Goal: Check status: Check status

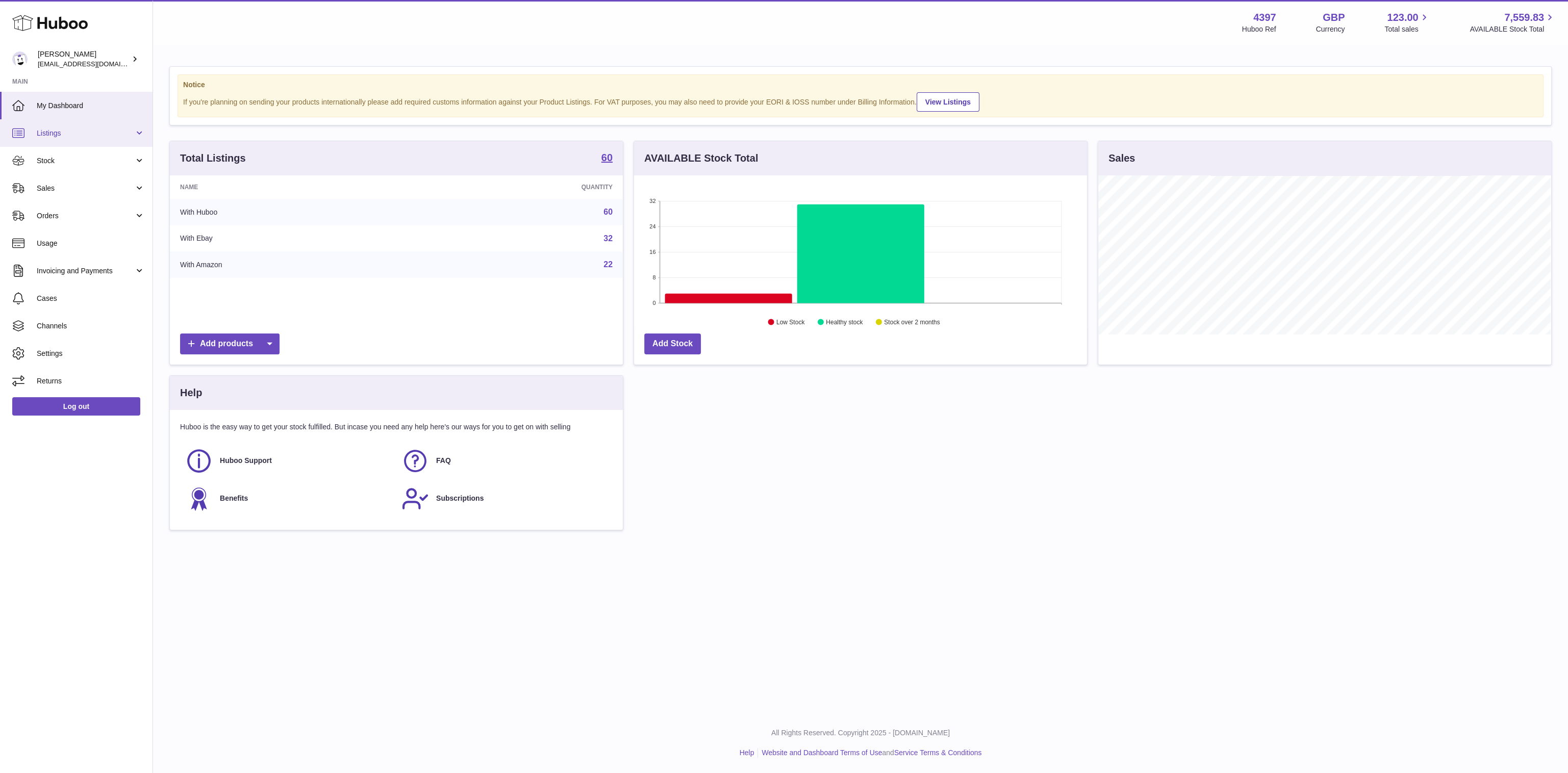
scroll to position [160, 453]
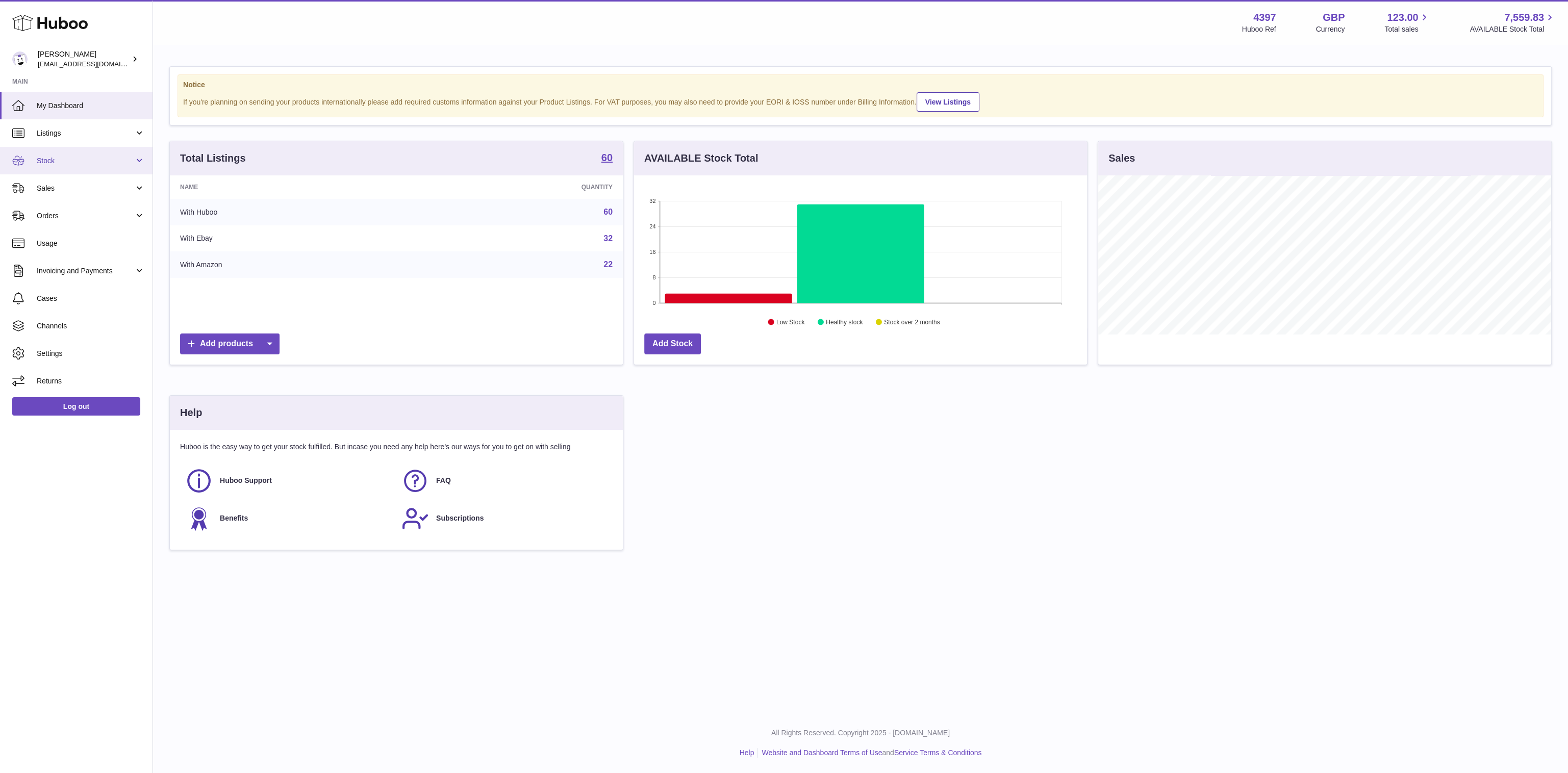
click at [110, 155] on link "Stock" at bounding box center [76, 161] width 153 height 28
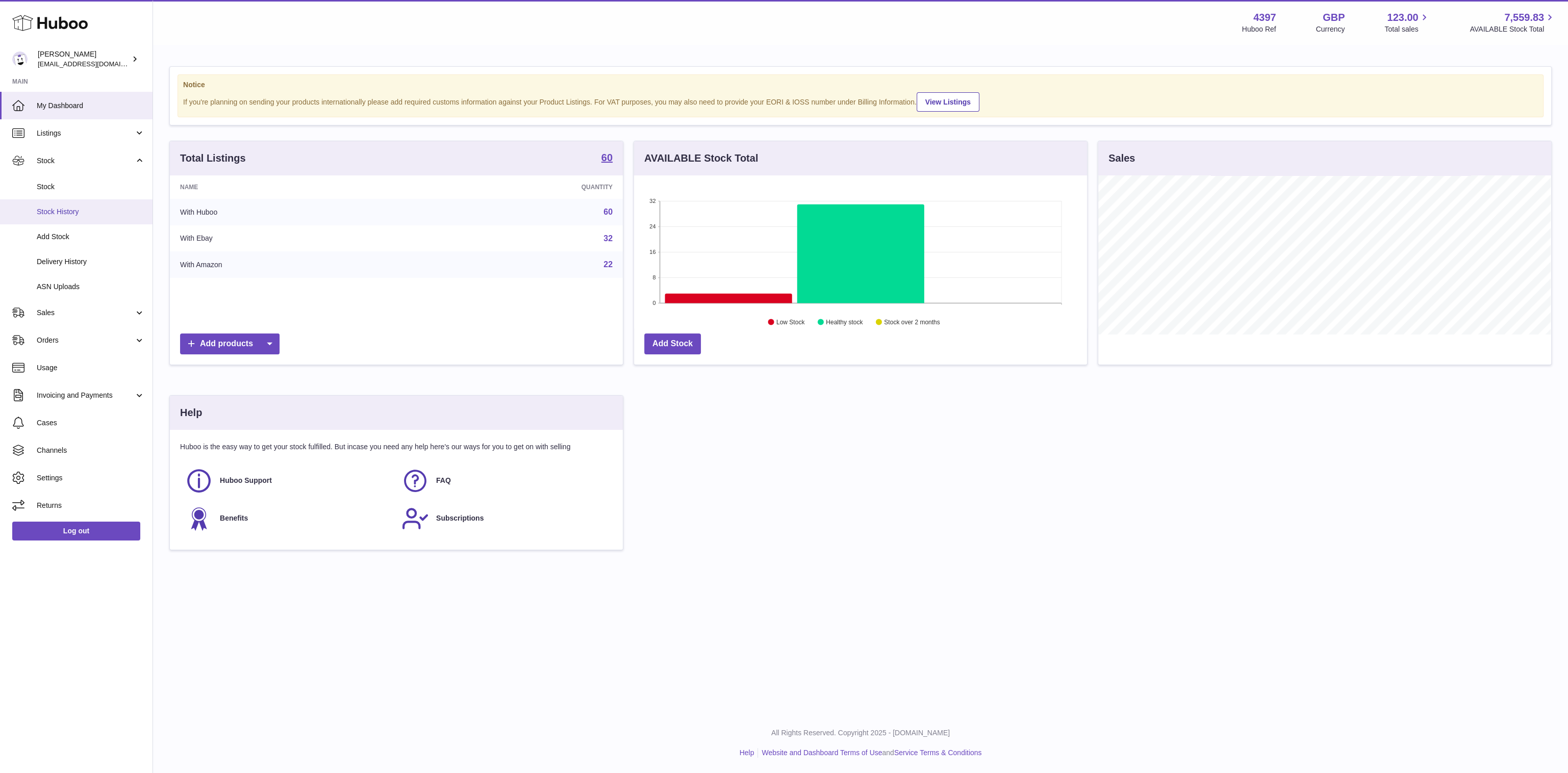
click at [78, 207] on span "Stock History" at bounding box center [91, 211] width 108 height 9
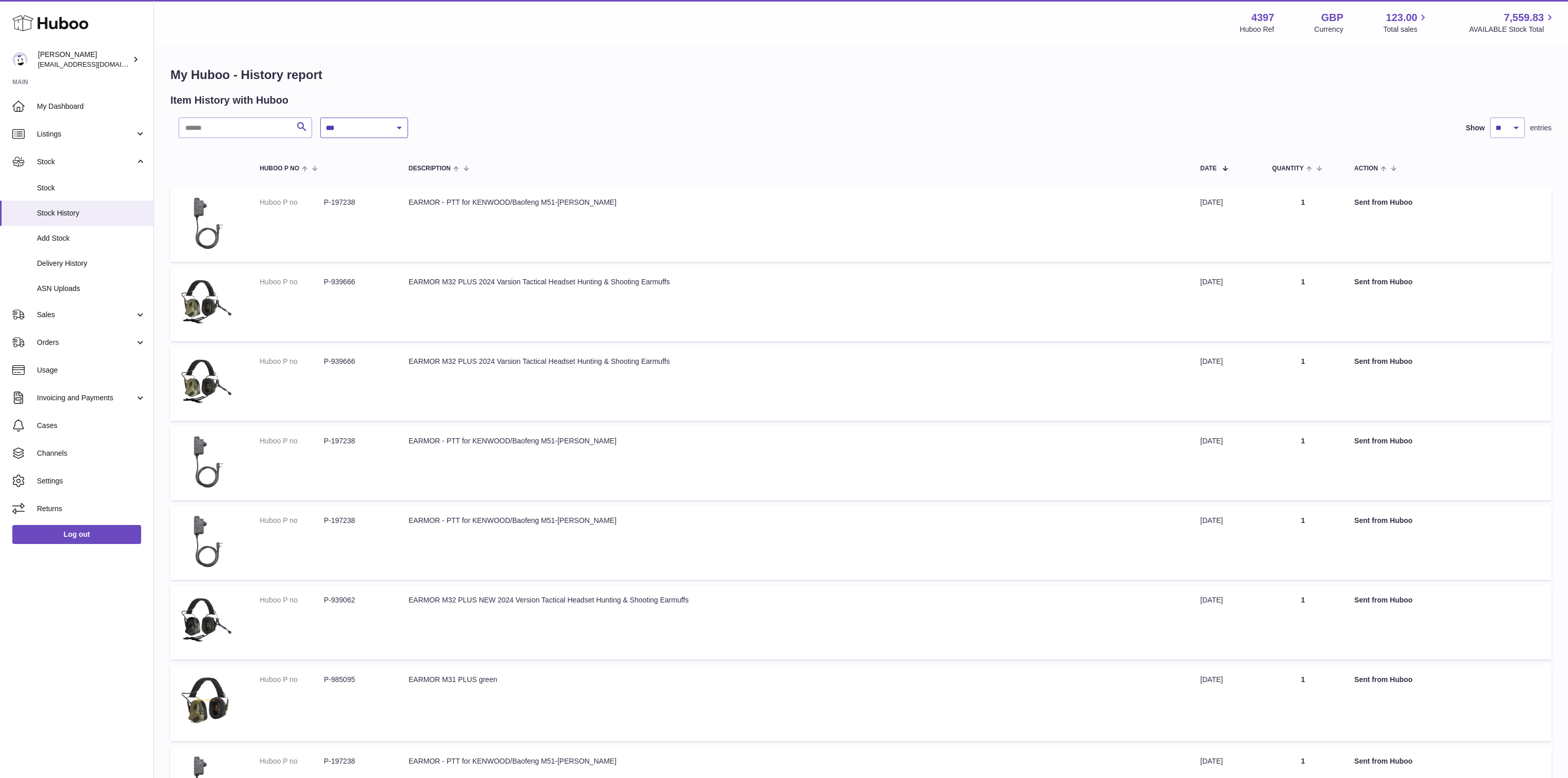
select select "*"
click option "**********" at bounding box center [0, 0] width 0 height 0
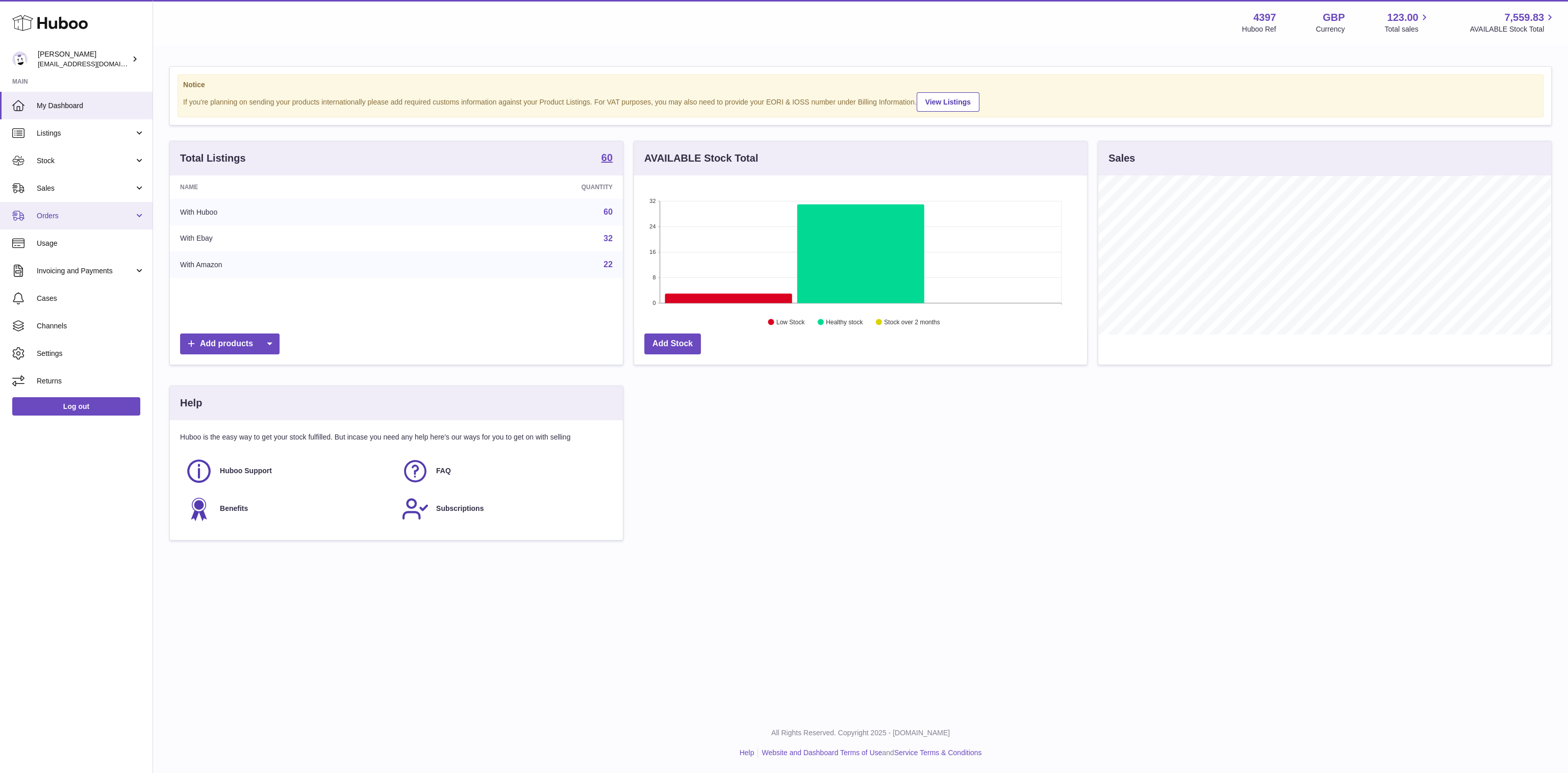
scroll to position [160, 453]
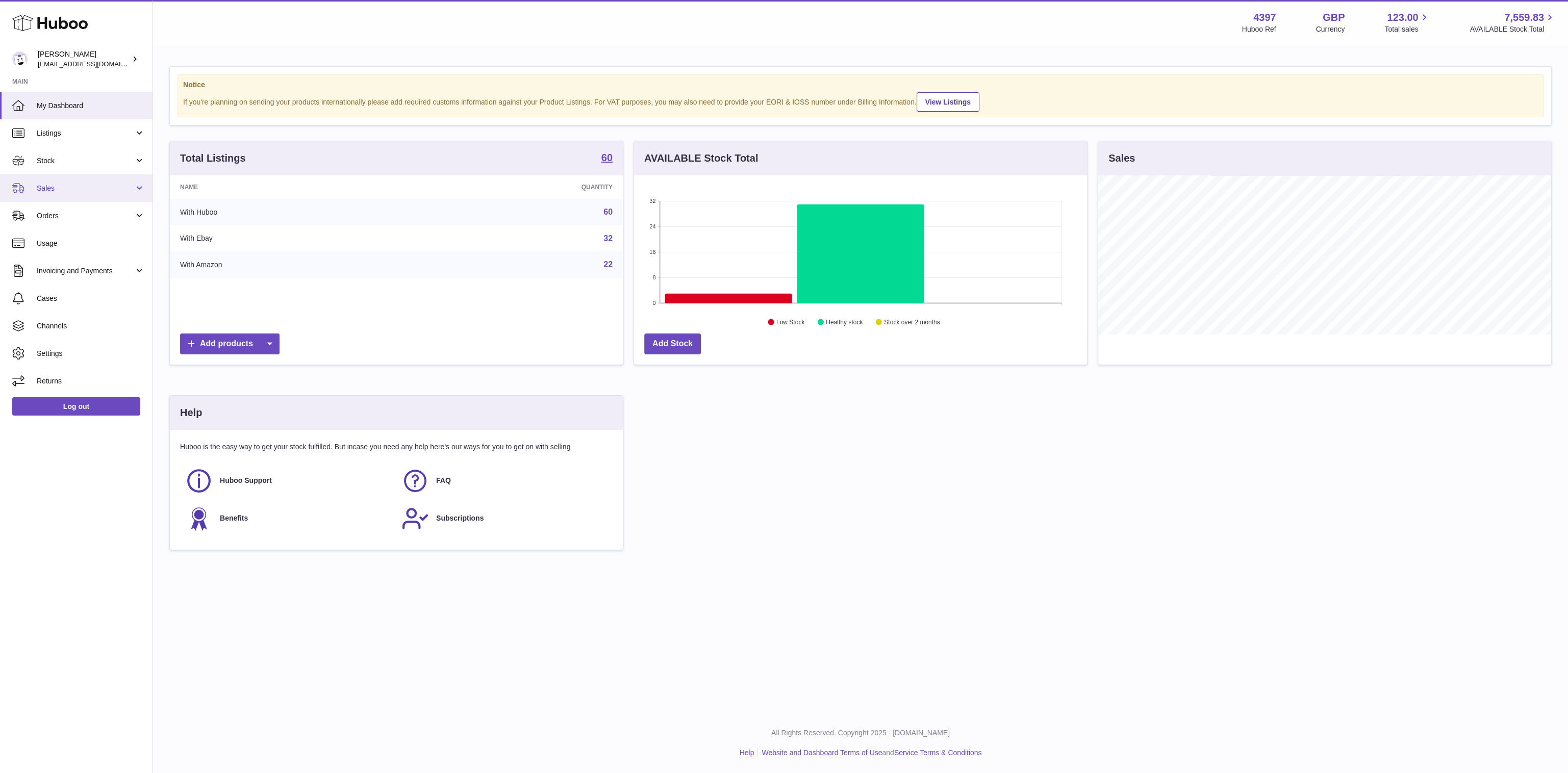
click at [53, 185] on span "Sales" at bounding box center [86, 188] width 97 height 9
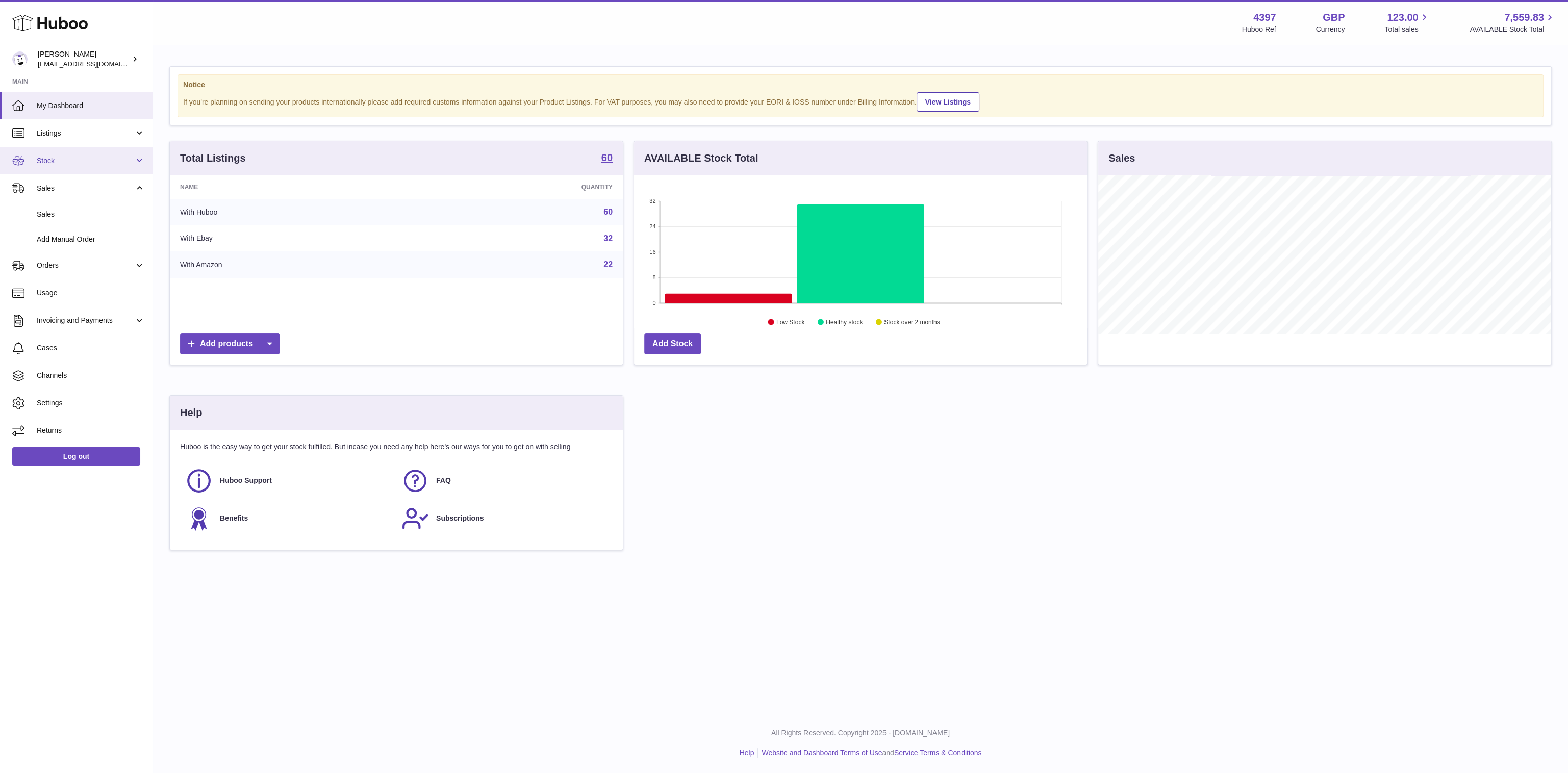
click at [70, 161] on span "Stock" at bounding box center [86, 161] width 97 height 9
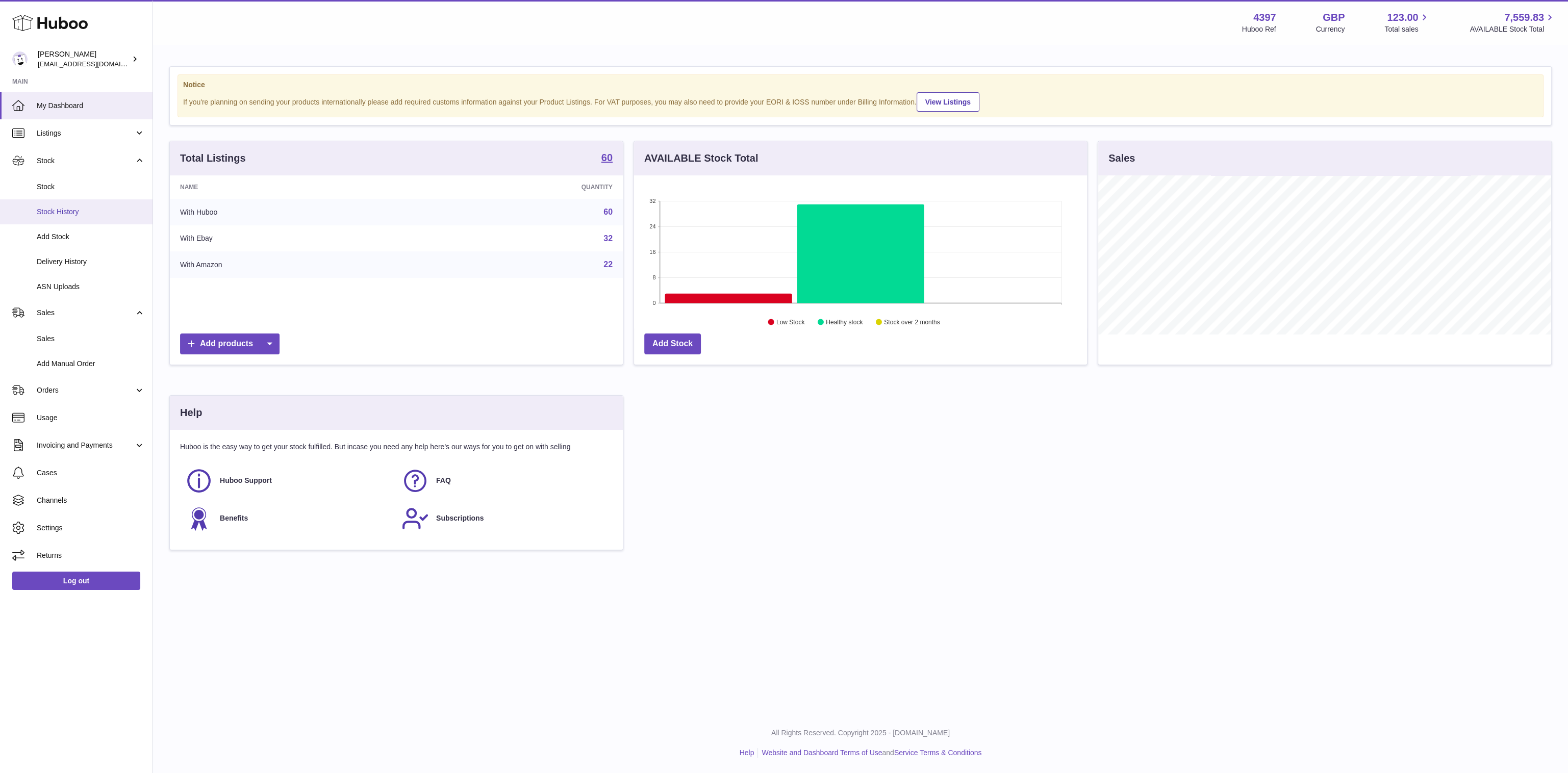
click at [66, 211] on span "Stock History" at bounding box center [91, 211] width 108 height 9
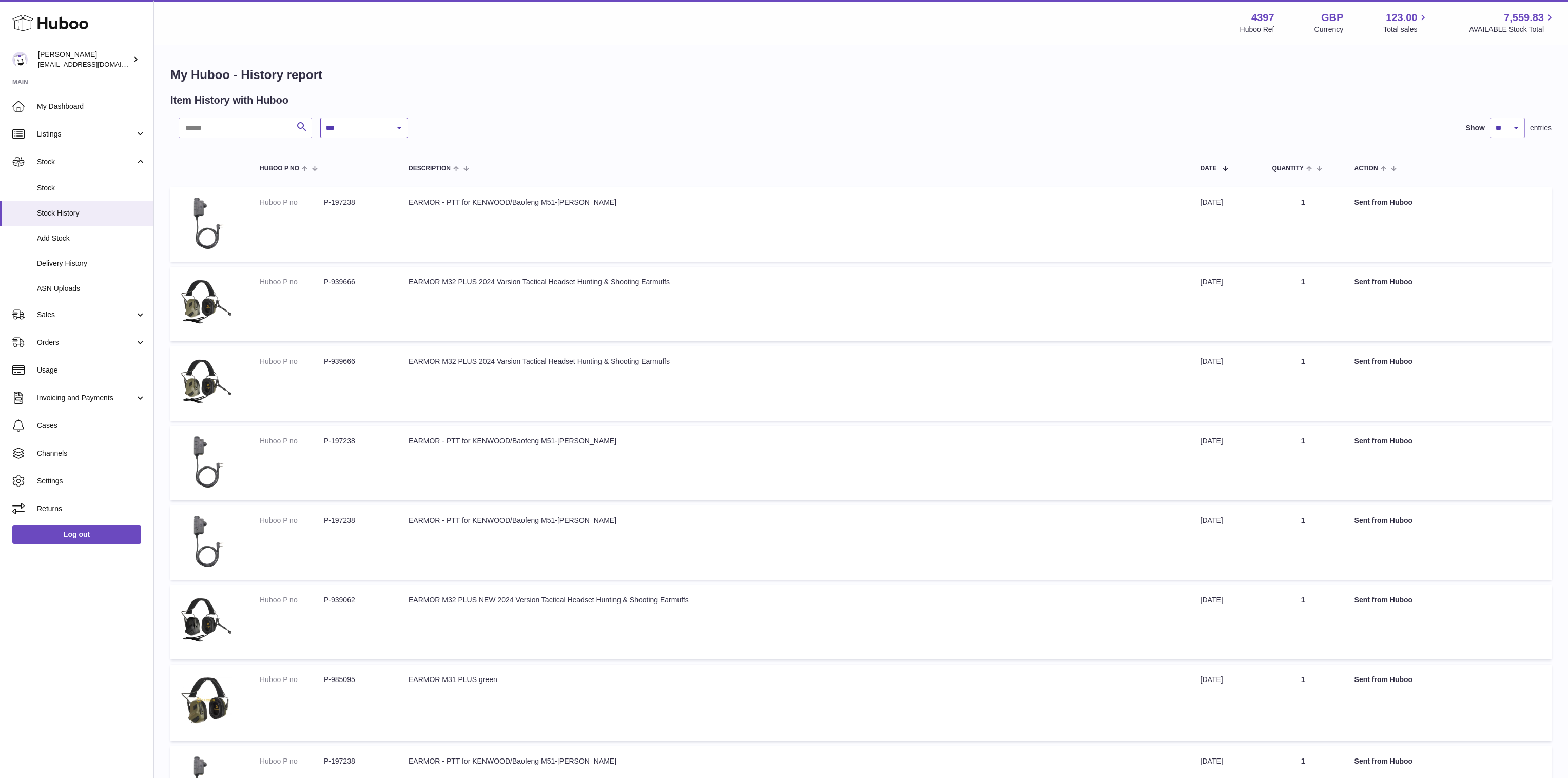
select select "*"
click option "**********" at bounding box center [0, 0] width 0 height 0
